Goal: Information Seeking & Learning: Learn about a topic

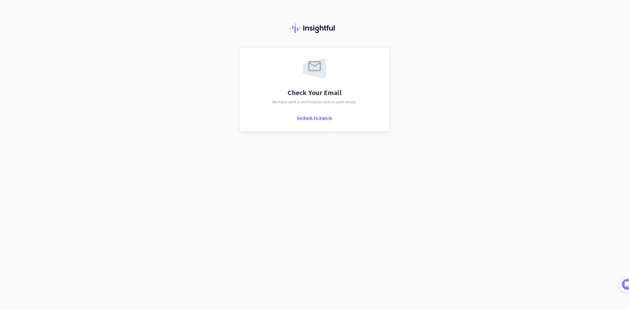
click at [315, 119] on span "Go Back to Sign In" at bounding box center [314, 117] width 35 height 5
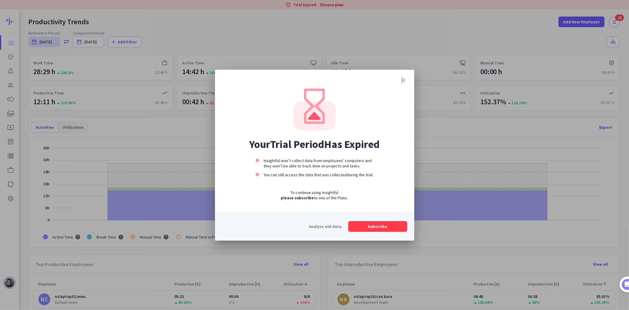
click at [402, 80] on icon "close" at bounding box center [403, 80] width 7 height 7
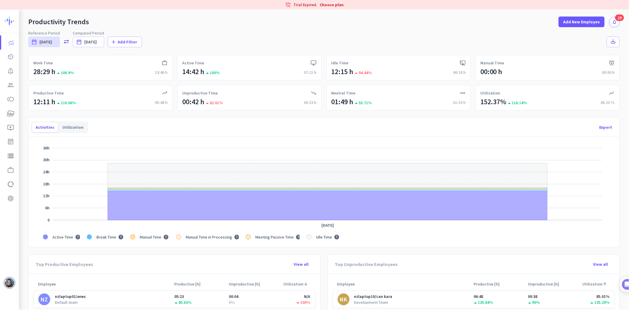
click at [612, 20] on icon "notifications" at bounding box center [614, 21] width 5 height 5
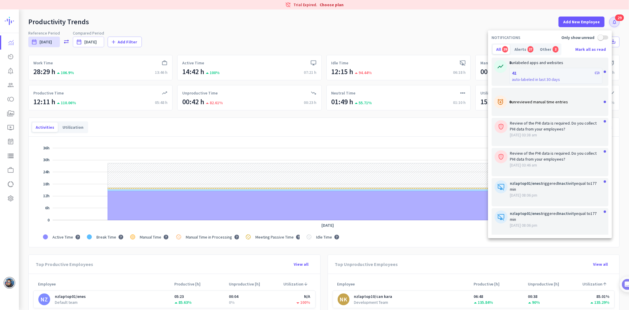
click at [595, 72] on link "41 smart_button auto-labeled in last 30 days" at bounding box center [555, 76] width 93 height 16
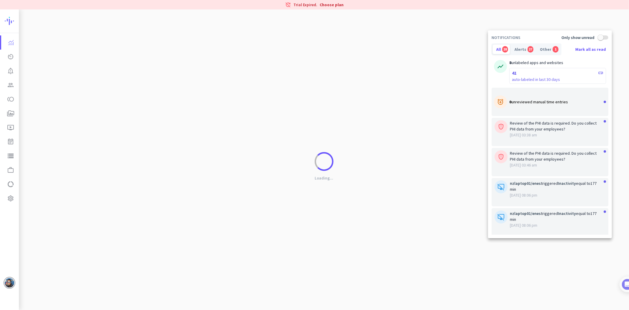
click at [598, 72] on icon "smart_button" at bounding box center [600, 72] width 5 height 5
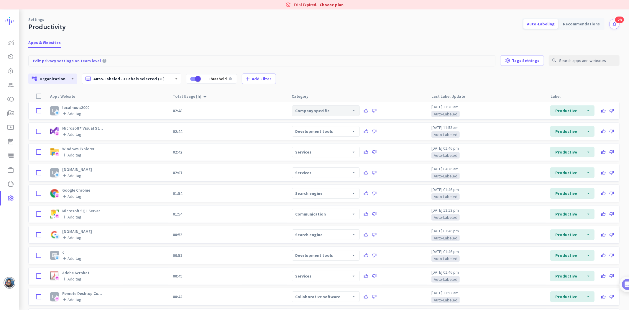
click at [307, 112] on div "Company specific arrow_drop_down" at bounding box center [326, 110] width 68 height 11
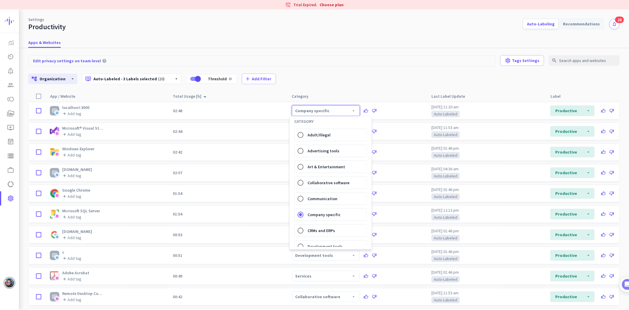
click at [382, 67] on div at bounding box center [314, 155] width 629 height 310
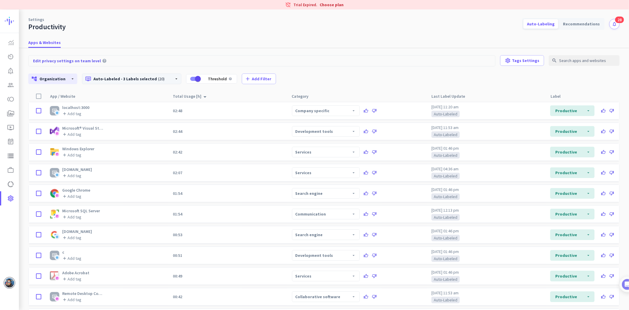
click at [127, 78] on p "dvr Auto-Labeled - 3 Labels selected (20)" at bounding box center [127, 79] width 84 height 6
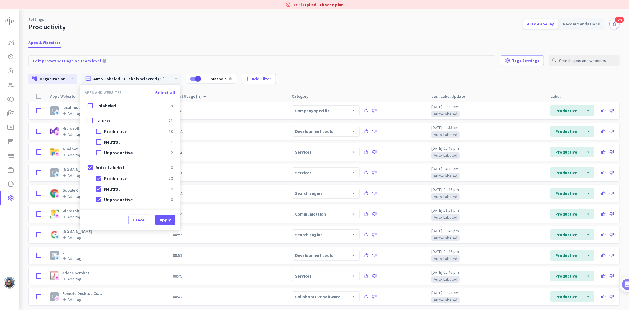
click at [271, 31] on div at bounding box center [314, 155] width 629 height 310
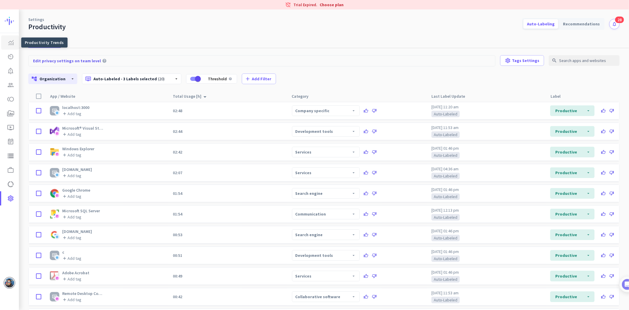
click at [16, 39] on link "Productivity Trends" at bounding box center [10, 42] width 18 height 14
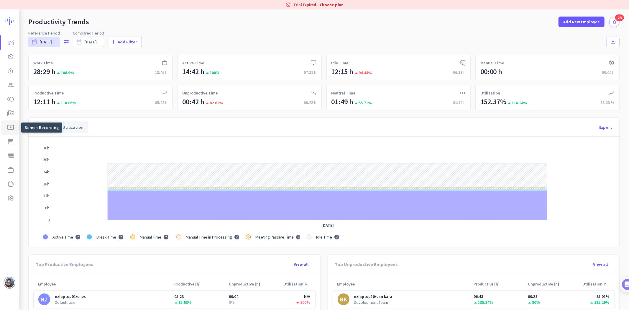
click at [8, 122] on link "ondemand_video Screen Recording" at bounding box center [10, 127] width 18 height 14
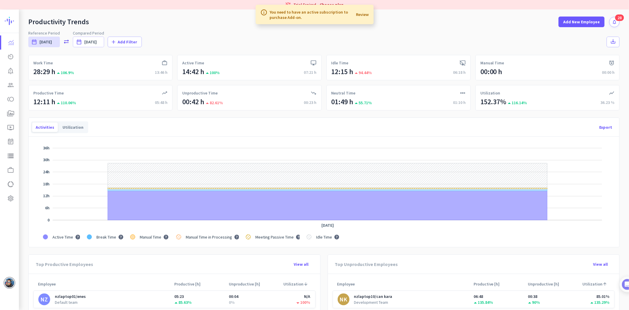
click at [263, 32] on div "Reference Period date_range [DATE] [DATE] - [DATE] sync_alt Compared Period dat…" at bounding box center [323, 38] width 591 height 17
click at [441, 22] on div "Productivity Trends Add New Employee notifications 28" at bounding box center [324, 18] width 610 height 18
